Goal: Task Accomplishment & Management: Complete application form

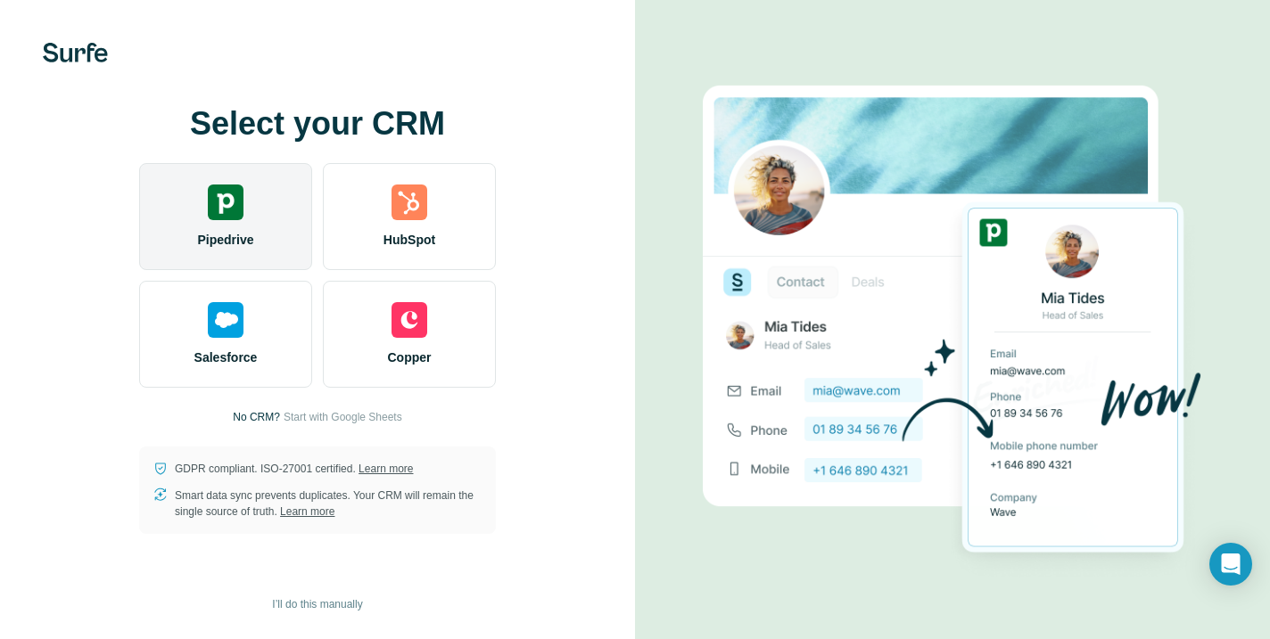
click at [217, 220] on div "Pipedrive" at bounding box center [225, 216] width 173 height 107
click at [225, 195] on img at bounding box center [226, 203] width 36 height 36
